Goal: Check status: Check status

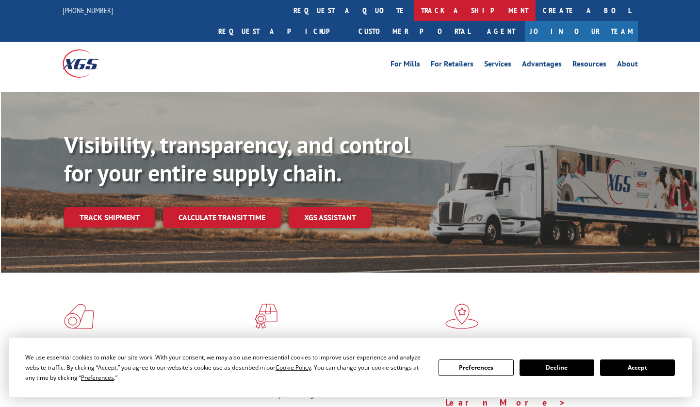
click at [414, 9] on link "track a shipment" at bounding box center [475, 10] width 122 height 21
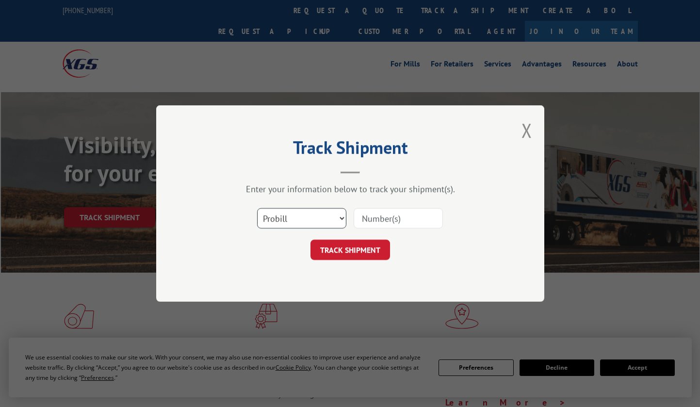
click at [342, 216] on select "Select category... Probill BOL PO" at bounding box center [301, 218] width 89 height 20
select select "bol"
click at [257, 208] on select "Select category... Probill BOL PO" at bounding box center [301, 218] width 89 height 20
paste input "5247857"
type input "5247857"
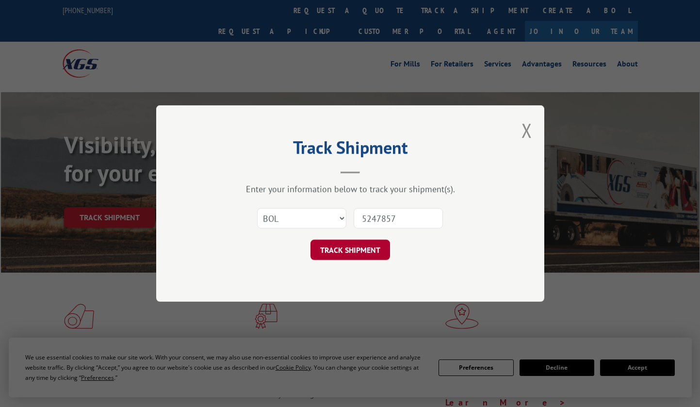
click at [348, 247] on button "TRACK SHIPMENT" at bounding box center [350, 249] width 80 height 20
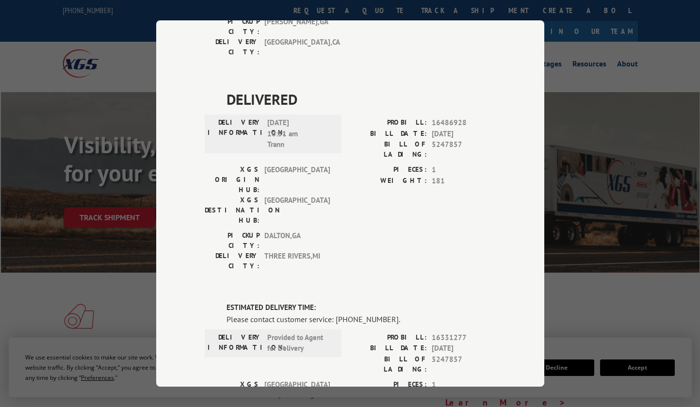
scroll to position [223, 0]
